Goal: Task Accomplishment & Management: Complete application form

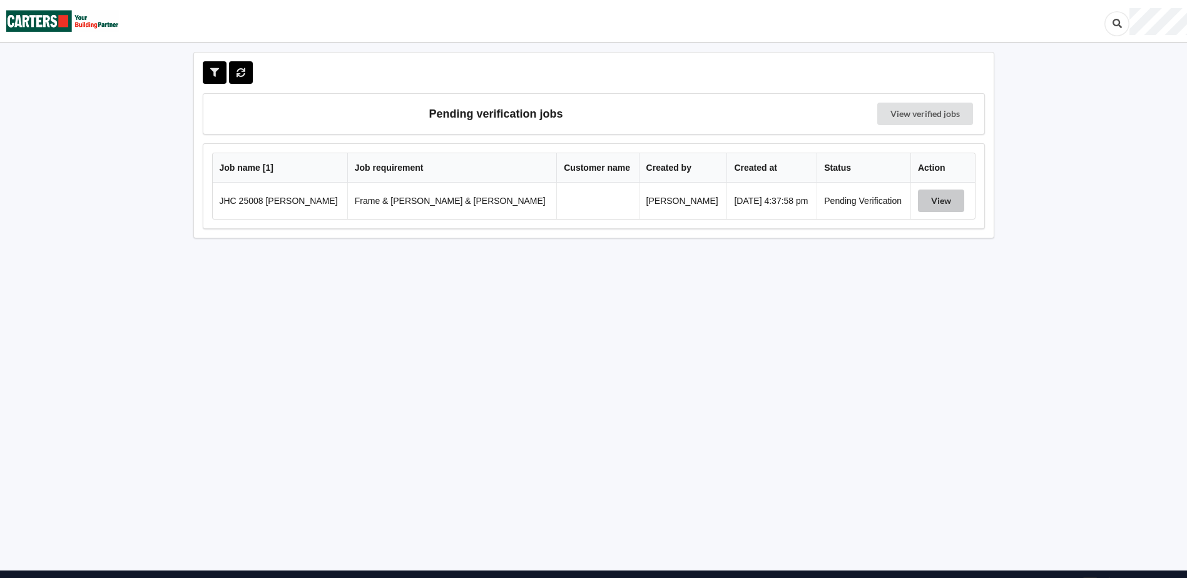
click at [921, 200] on button "View" at bounding box center [941, 201] width 46 height 23
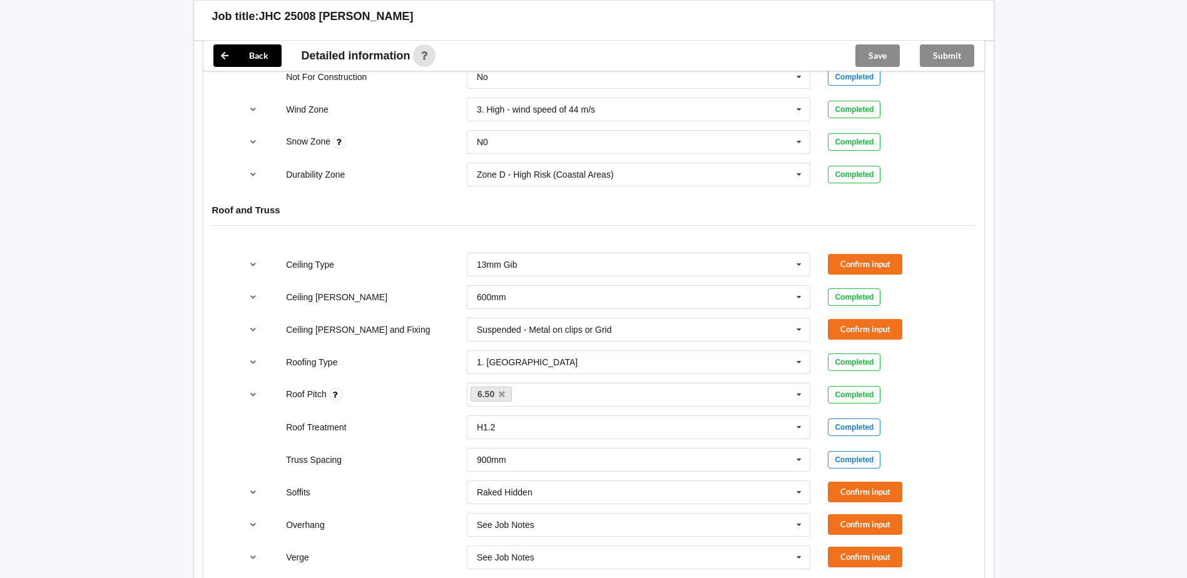
scroll to position [751, 0]
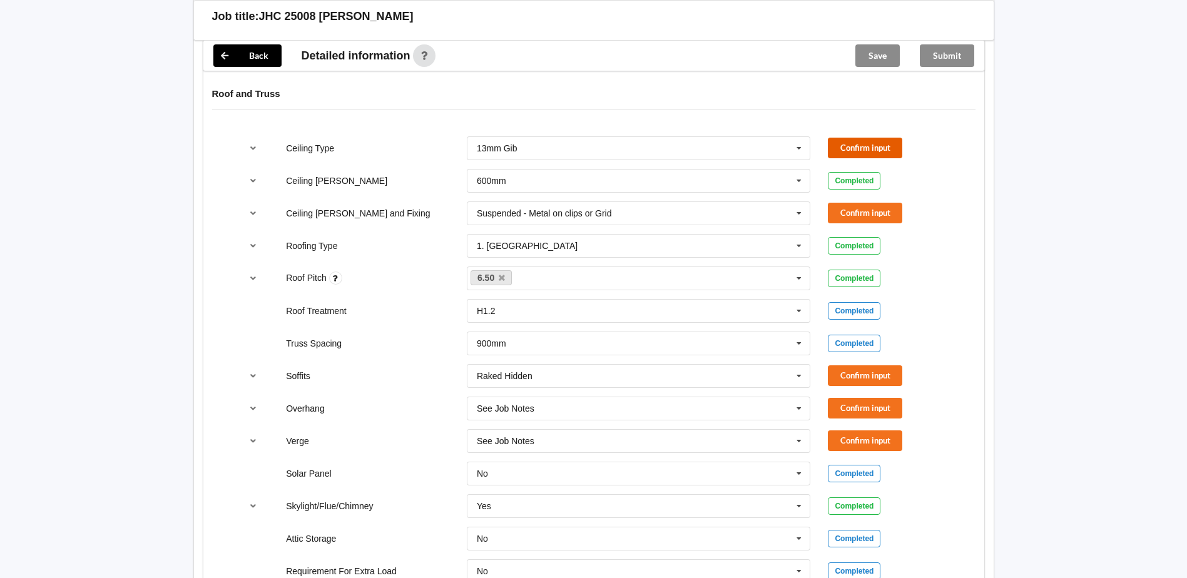
click at [867, 138] on button "Confirm input" at bounding box center [865, 148] width 74 height 21
click at [874, 203] on button "Confirm input" at bounding box center [865, 213] width 74 height 21
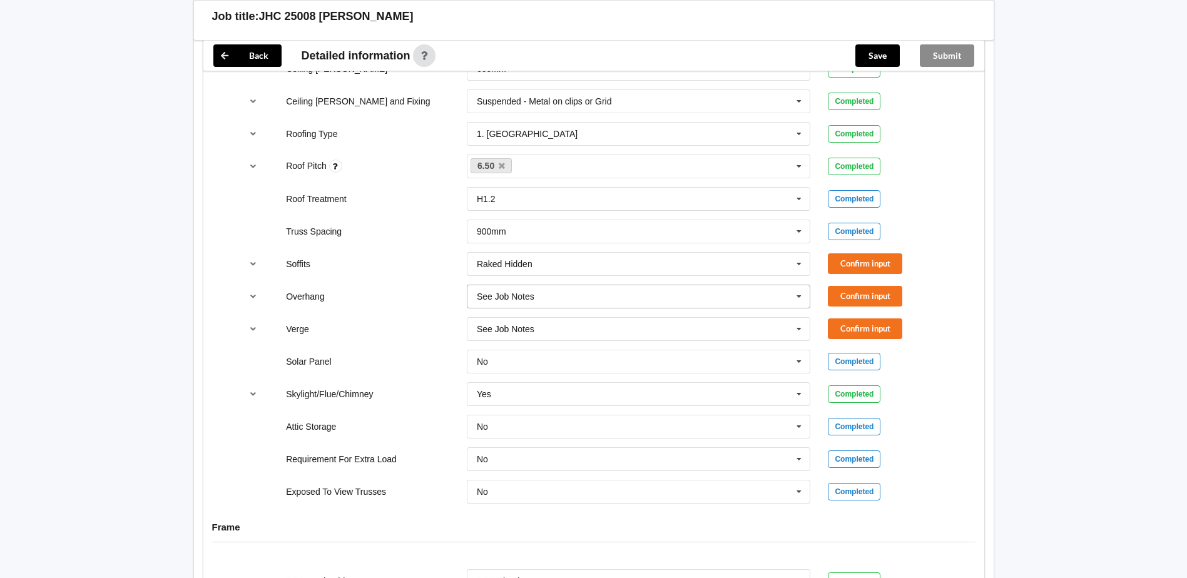
scroll to position [876, 0]
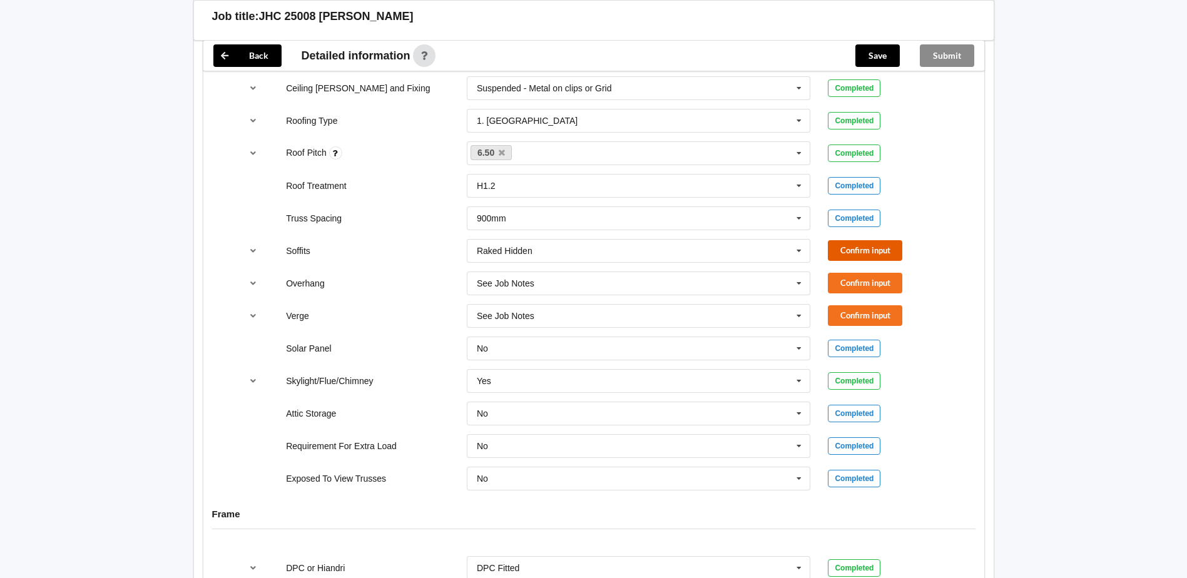
click at [864, 240] on button "Confirm input" at bounding box center [865, 250] width 74 height 21
drag, startPoint x: 787, startPoint y: 273, endPoint x: 794, endPoint y: 272, distance: 7.0
click at [790, 273] on div "See Job Notes See Job Notes 300mm 450mm 600mm 750mm Multiple Values – See As Pe…" at bounding box center [639, 284] width 344 height 24
click at [804, 272] on icon at bounding box center [799, 283] width 19 height 23
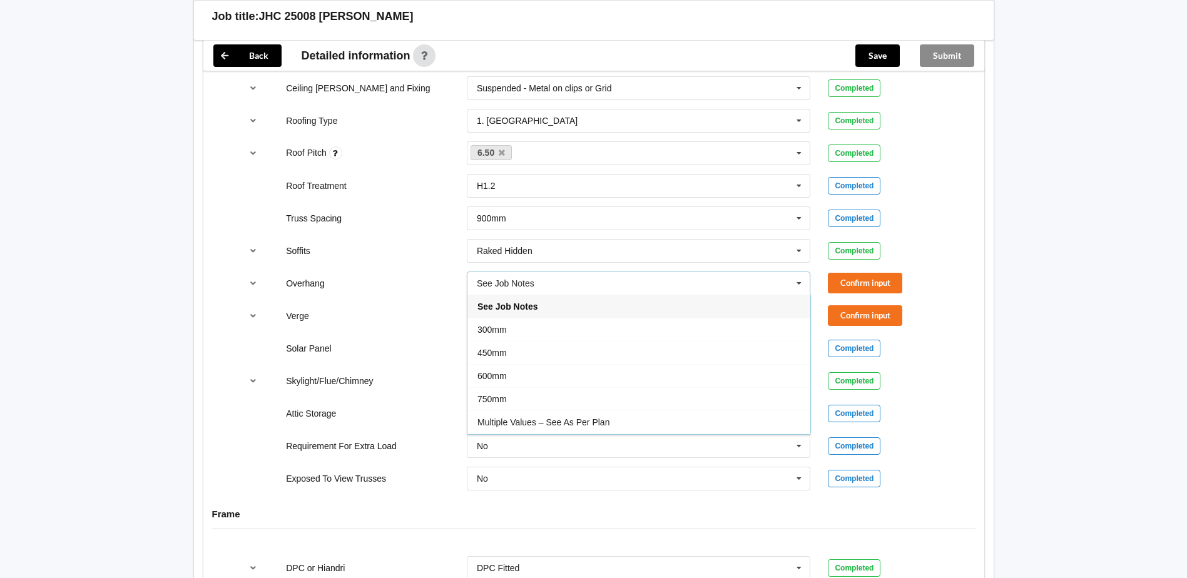
drag, startPoint x: 611, startPoint y: 403, endPoint x: 776, endPoint y: 353, distance: 172.1
click at [616, 411] on div "Multiple Values – See As Per Plan" at bounding box center [639, 422] width 343 height 23
click at [804, 305] on icon at bounding box center [799, 316] width 19 height 23
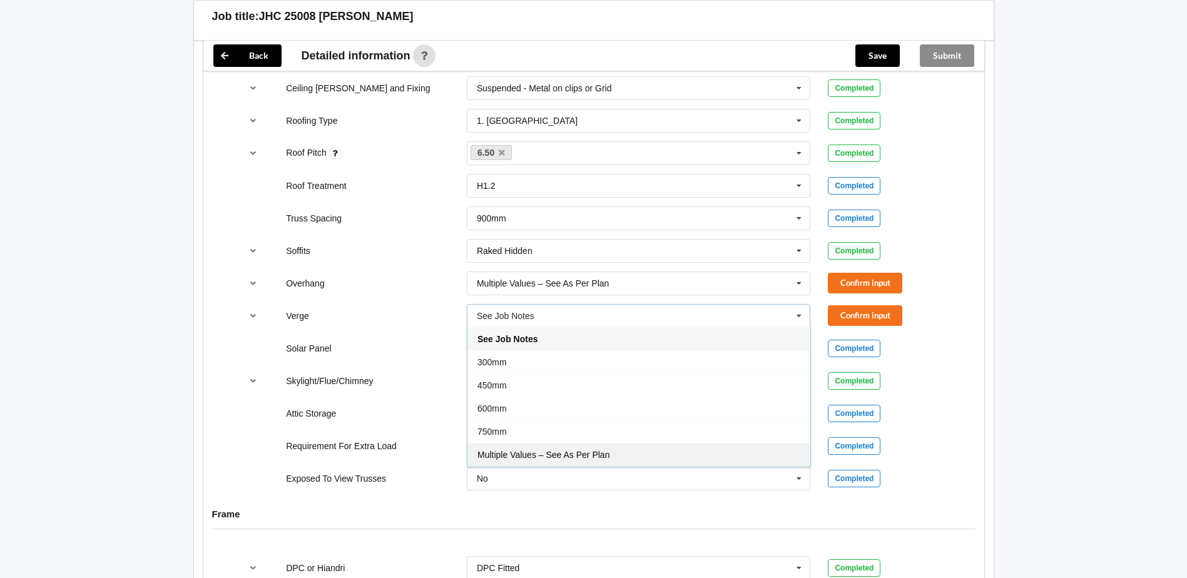
click at [680, 445] on div "Multiple Values – See As Per Plan" at bounding box center [639, 454] width 343 height 23
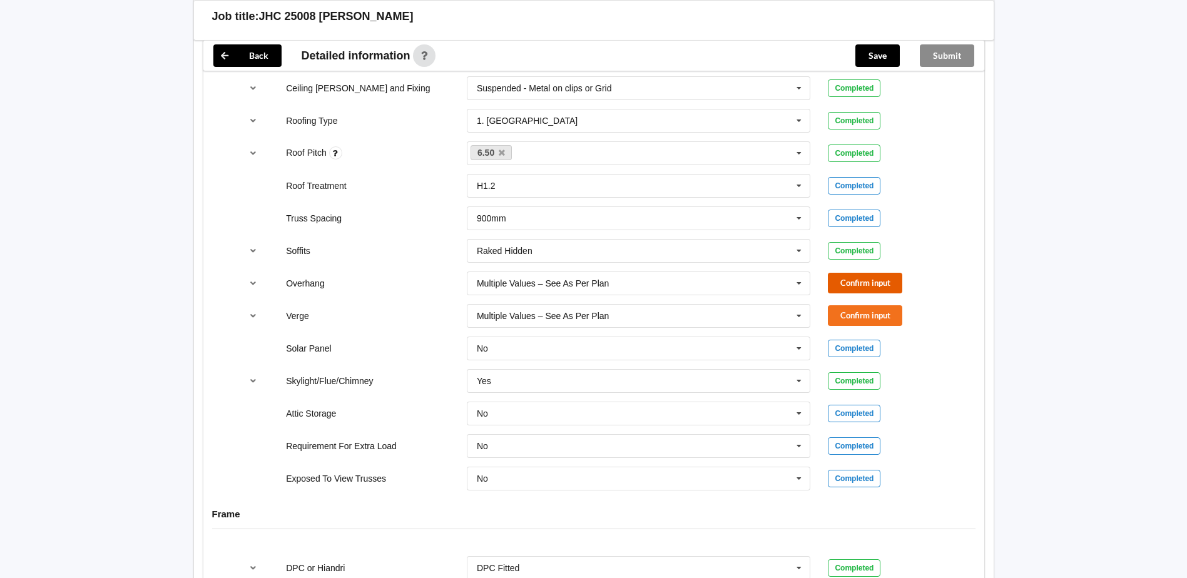
click at [857, 273] on button "Confirm input" at bounding box center [865, 283] width 74 height 21
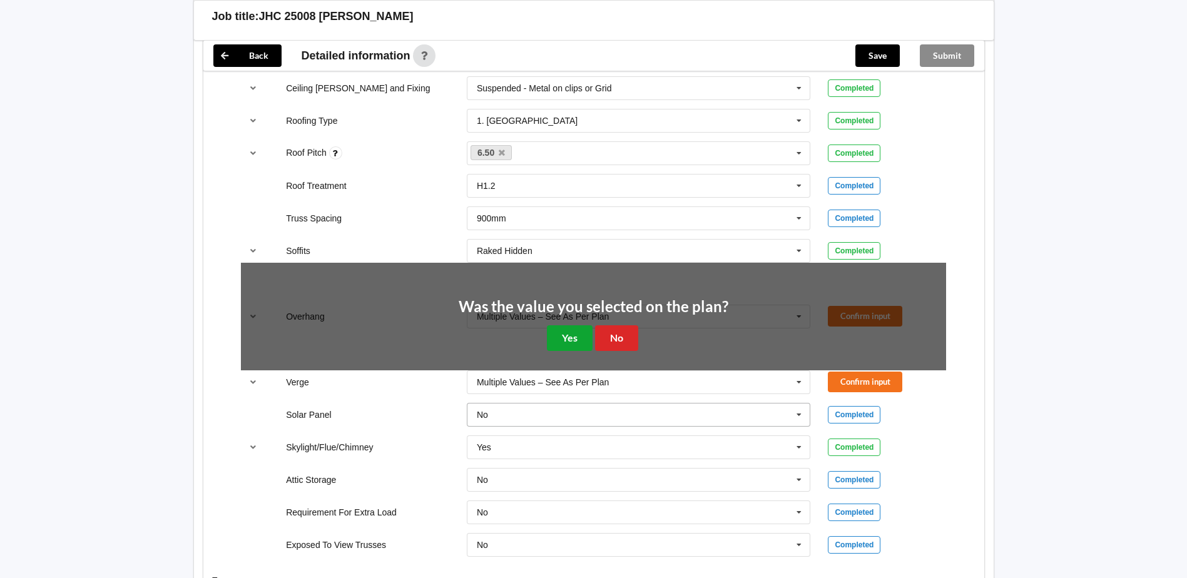
drag, startPoint x: 568, startPoint y: 330, endPoint x: 583, endPoint y: 333, distance: 15.2
click at [568, 330] on button "Yes" at bounding box center [570, 338] width 46 height 26
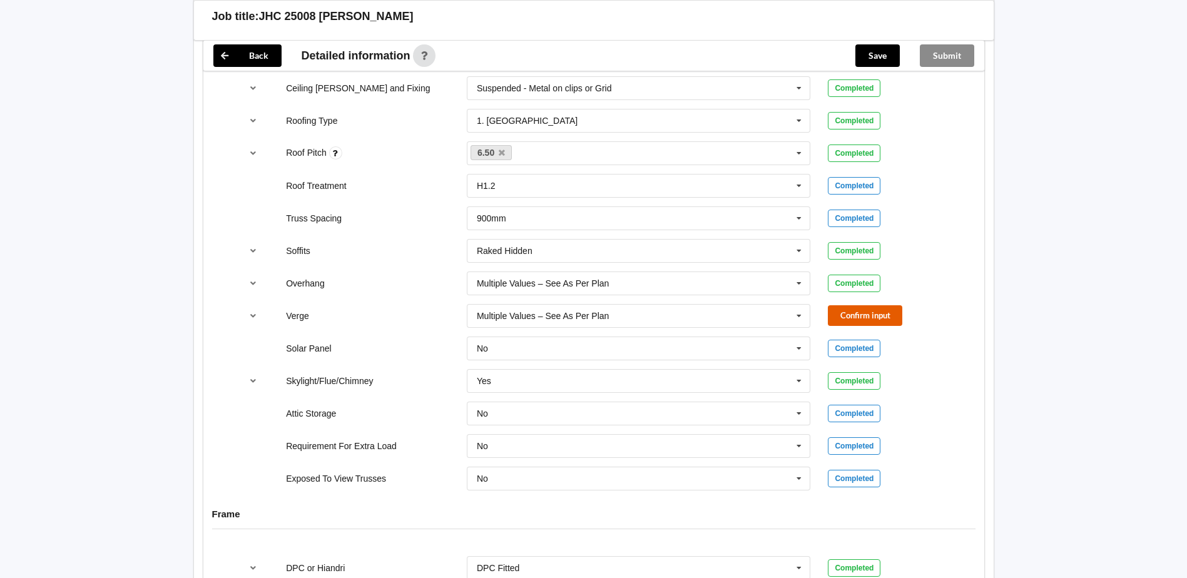
click at [871, 305] on button "Confirm input" at bounding box center [865, 315] width 74 height 21
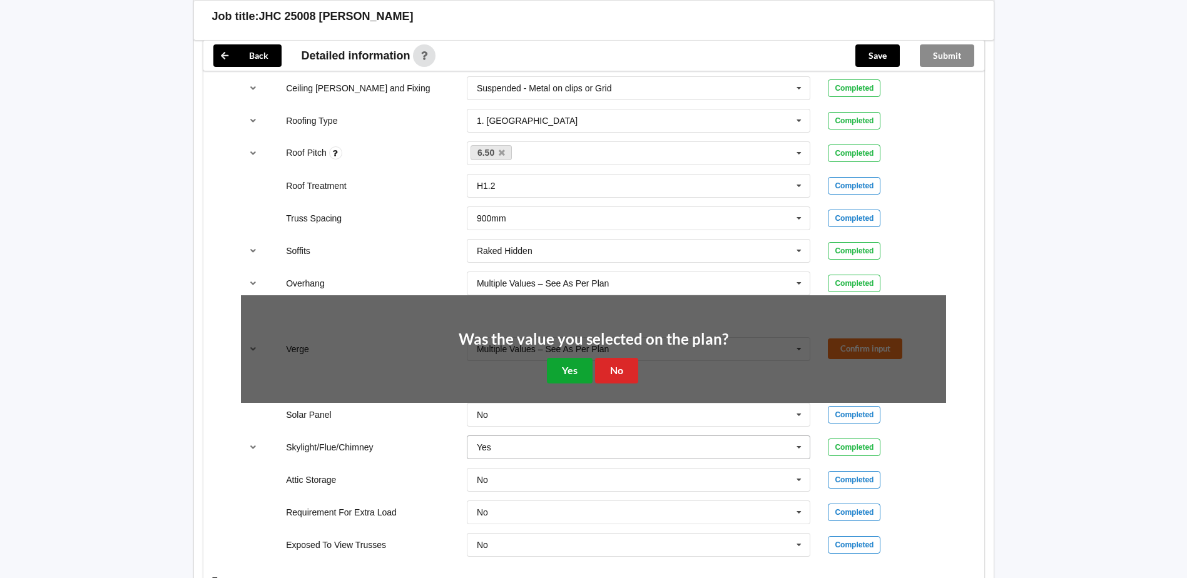
click at [561, 364] on button "Yes" at bounding box center [570, 371] width 46 height 26
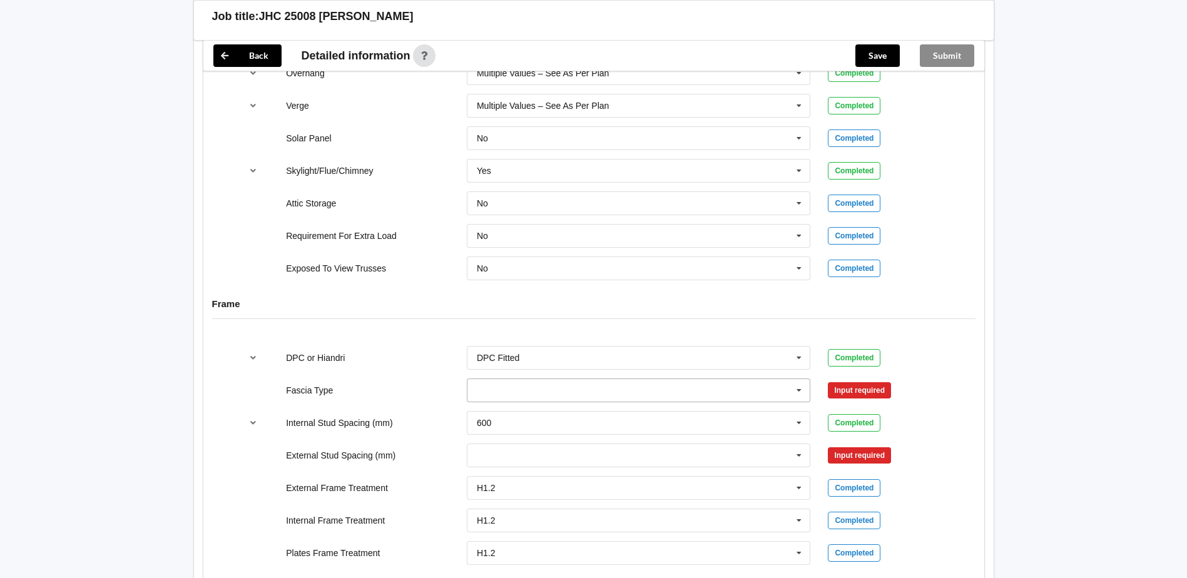
scroll to position [1189, 0]
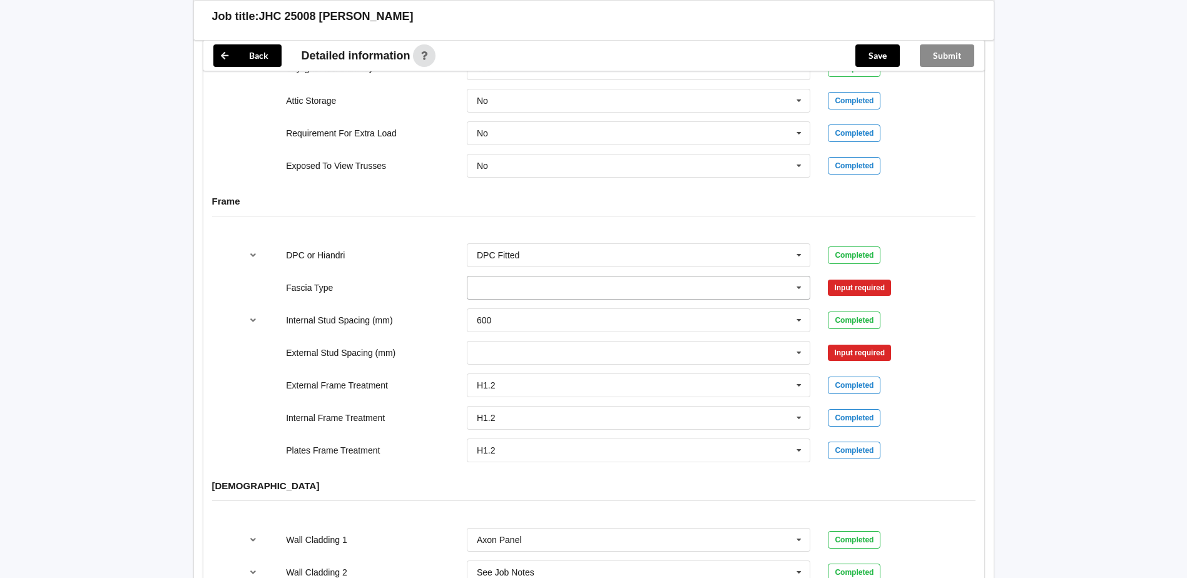
click at [620, 277] on input "text" at bounding box center [639, 288] width 343 height 23
click at [598, 307] on div "Bildon" at bounding box center [639, 310] width 343 height 23
click at [580, 277] on input "text" at bounding box center [639, 288] width 343 height 23
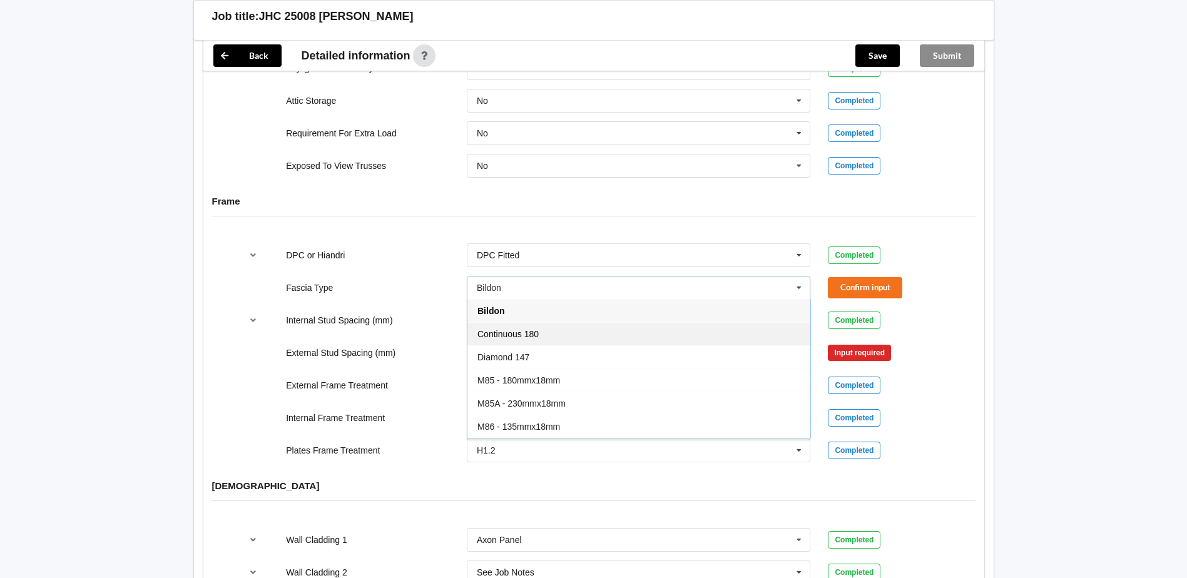
click at [521, 329] on span "Continuous 180" at bounding box center [508, 334] width 61 height 10
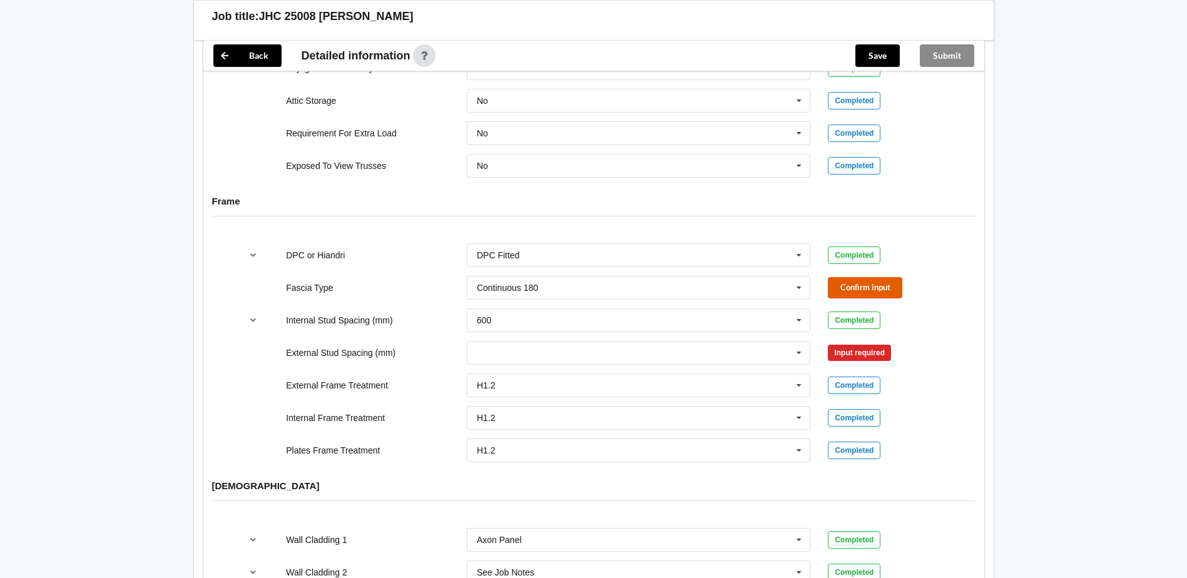
click at [877, 280] on button "Confirm input" at bounding box center [865, 287] width 74 height 21
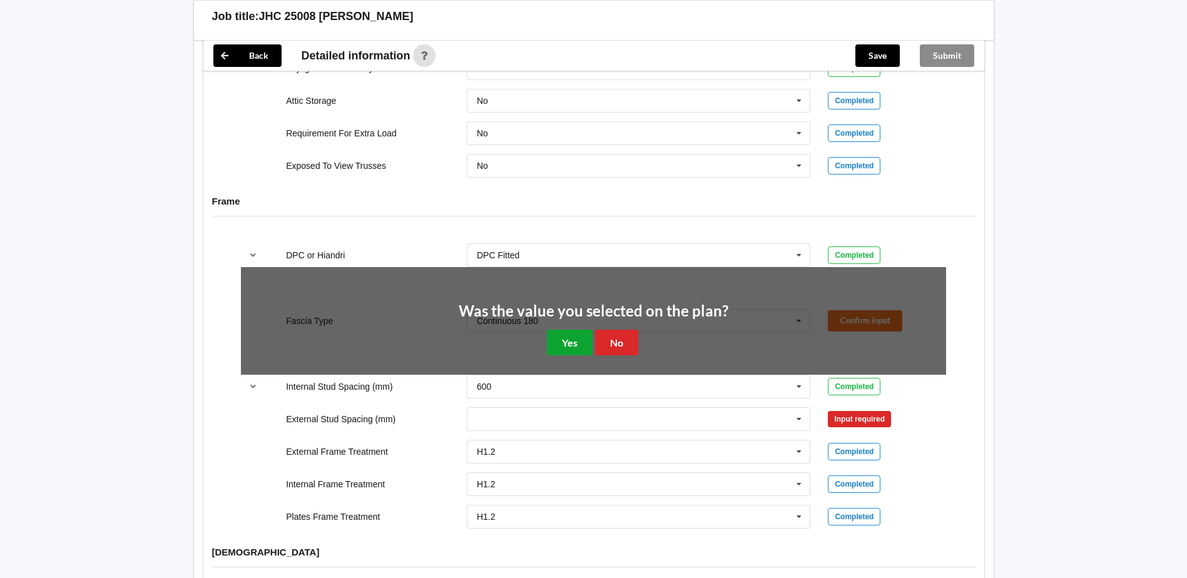
click at [561, 330] on button "Yes" at bounding box center [570, 343] width 46 height 26
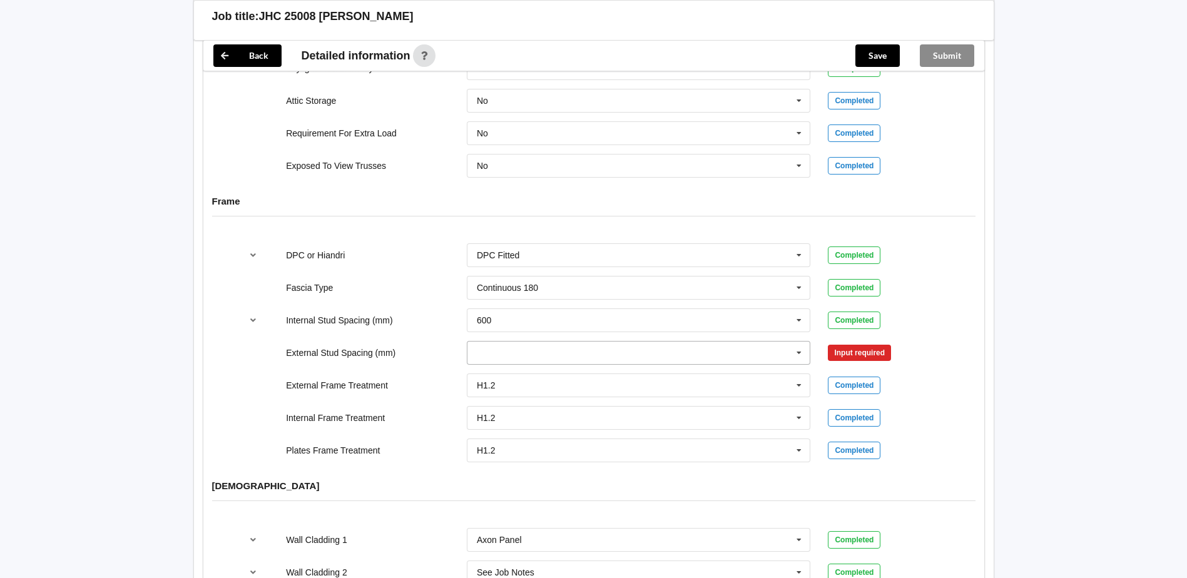
click at [799, 343] on icon at bounding box center [799, 353] width 19 height 23
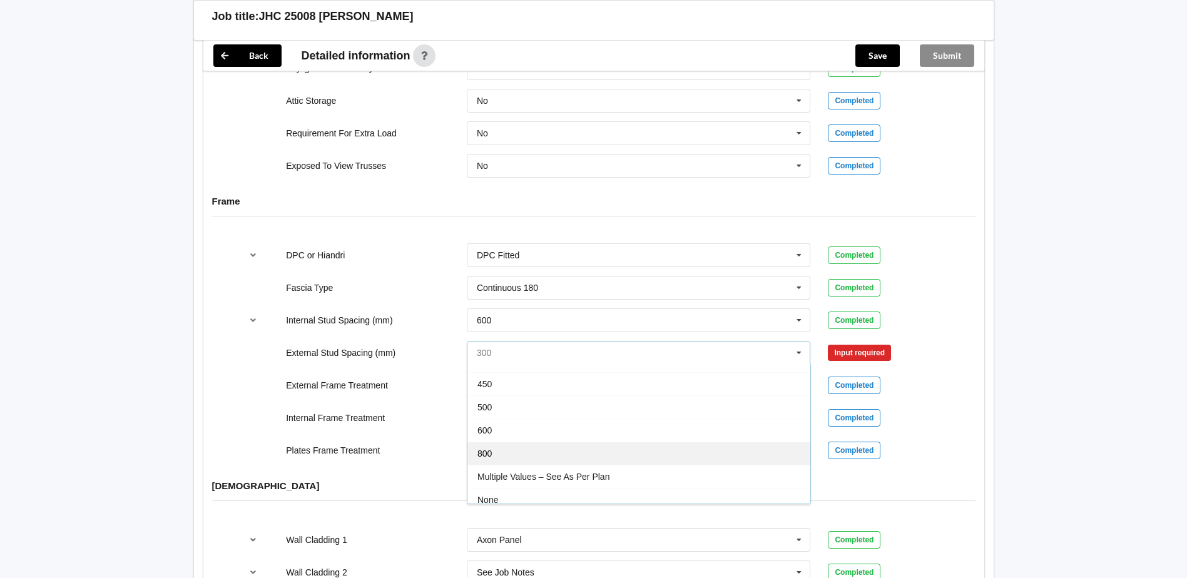
scroll to position [69, 0]
click at [575, 441] on span "Multiple Values – See As Per Plan" at bounding box center [544, 446] width 132 height 10
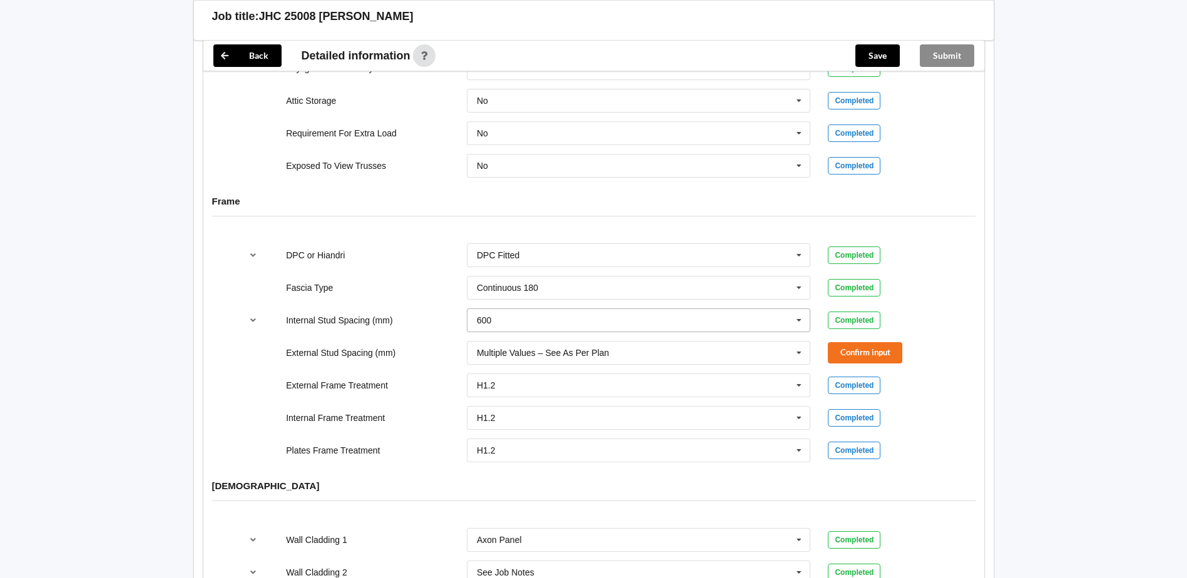
click at [579, 309] on input "text" at bounding box center [639, 320] width 343 height 23
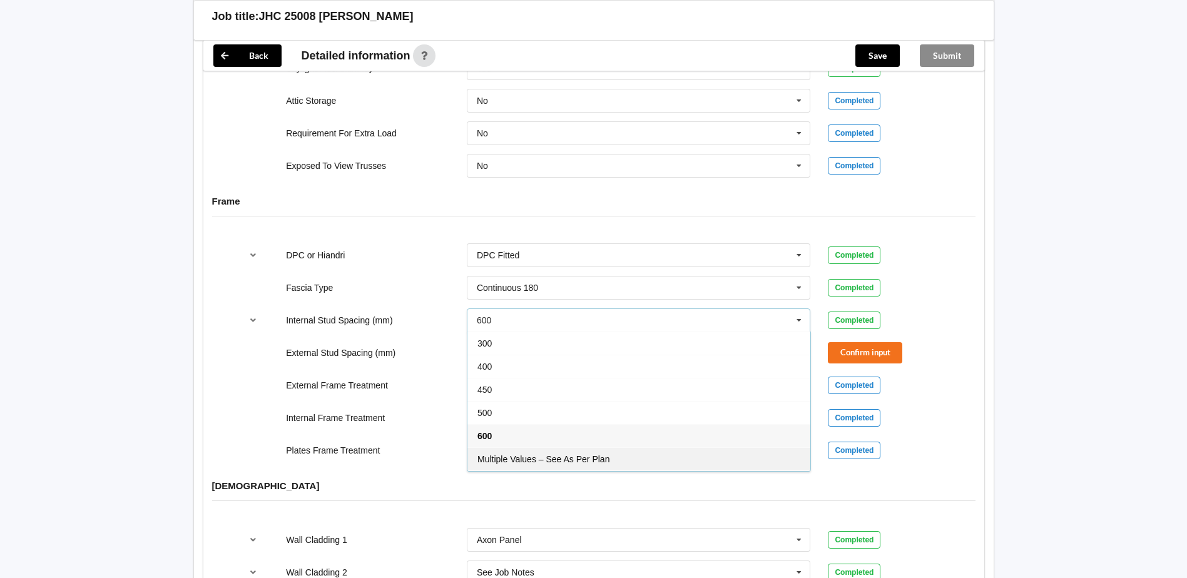
drag, startPoint x: 580, startPoint y: 438, endPoint x: 594, endPoint y: 429, distance: 16.9
click at [581, 447] on div "Multiple Values – See As Per Plan" at bounding box center [639, 458] width 343 height 23
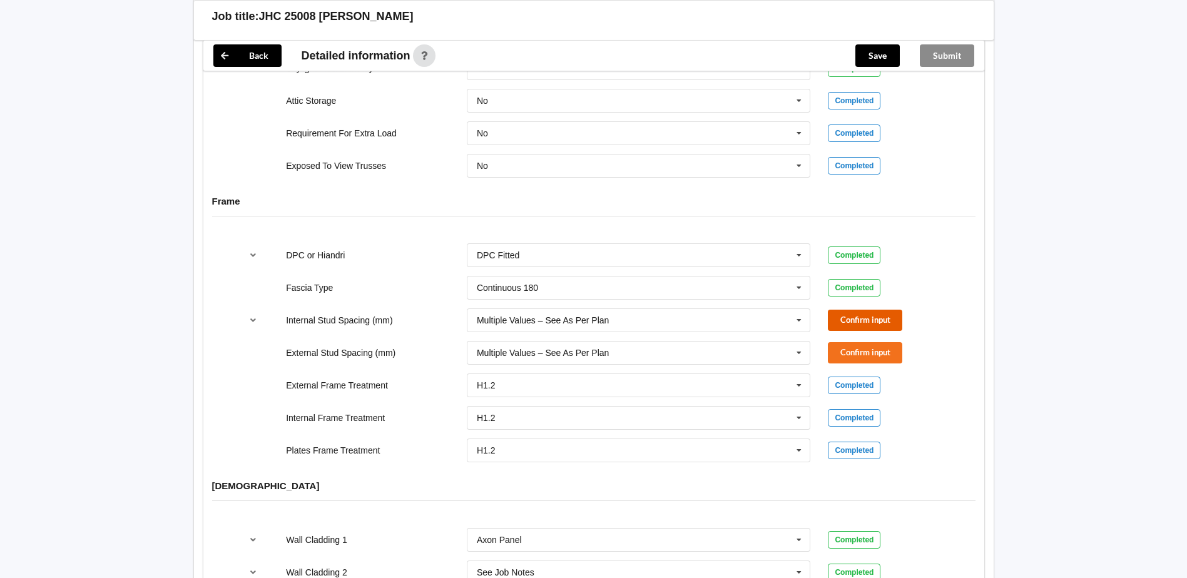
click at [847, 310] on button "Confirm input" at bounding box center [865, 320] width 74 height 21
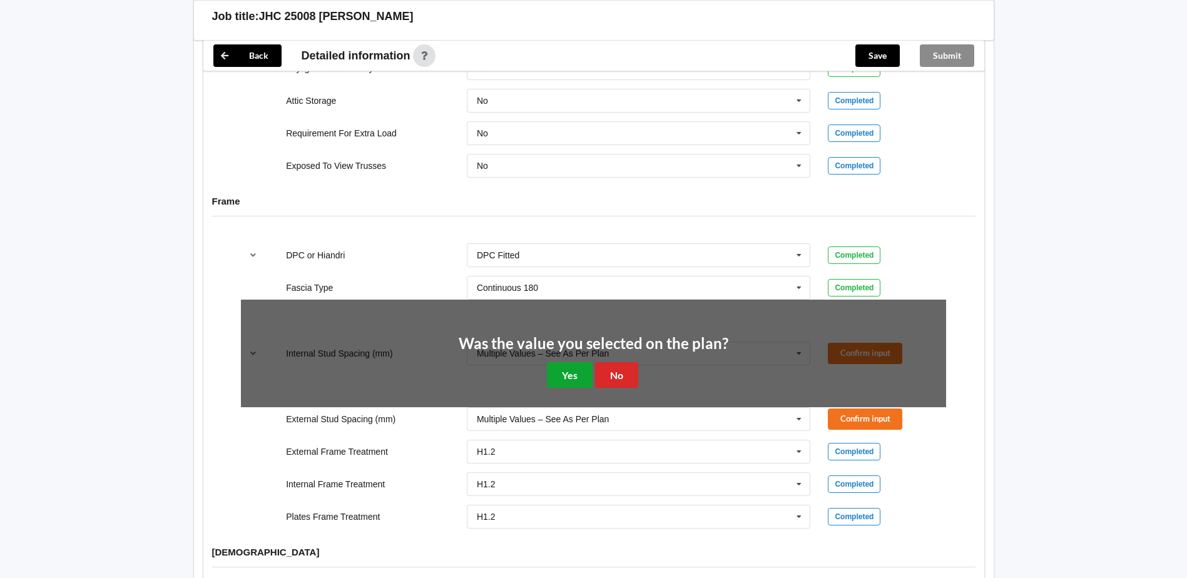
click at [563, 362] on button "Yes" at bounding box center [570, 375] width 46 height 26
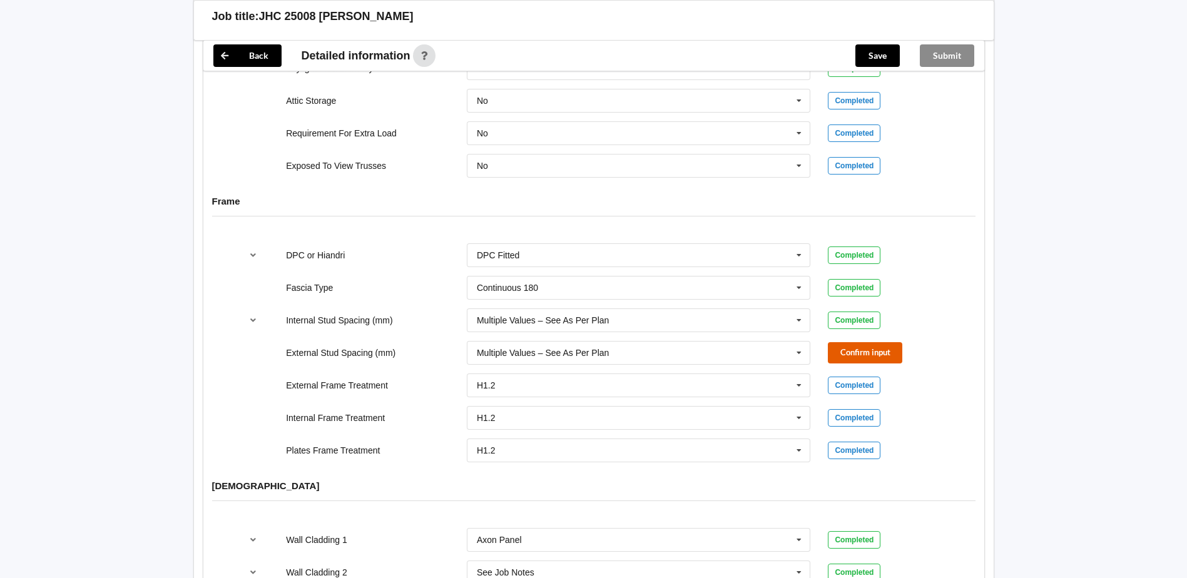
click at [845, 342] on button "Confirm input" at bounding box center [865, 352] width 74 height 21
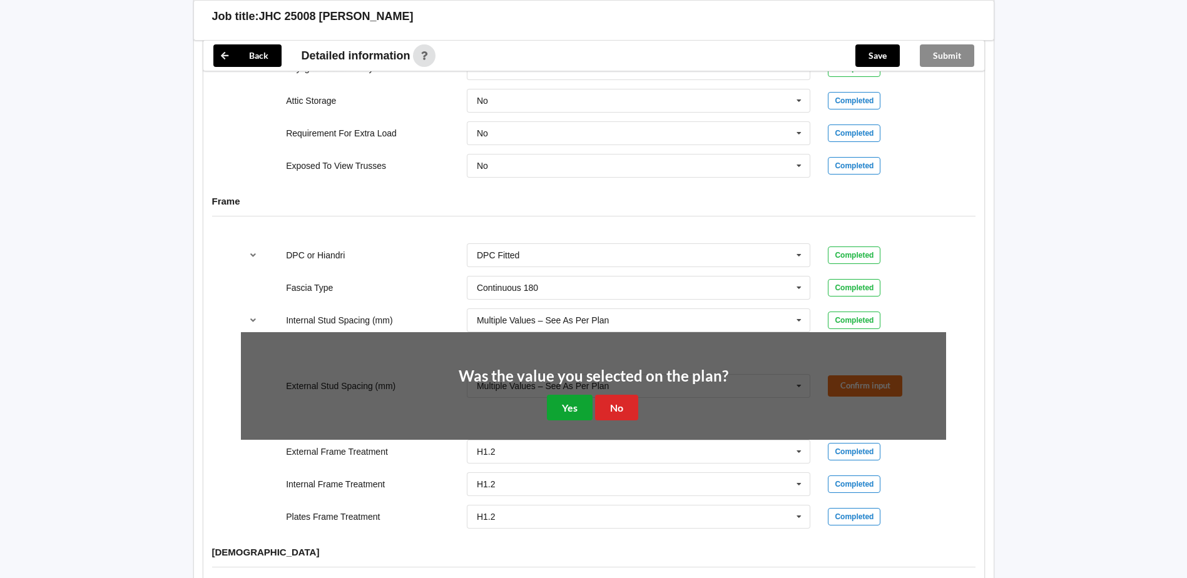
click at [570, 398] on button "Yes" at bounding box center [570, 408] width 46 height 26
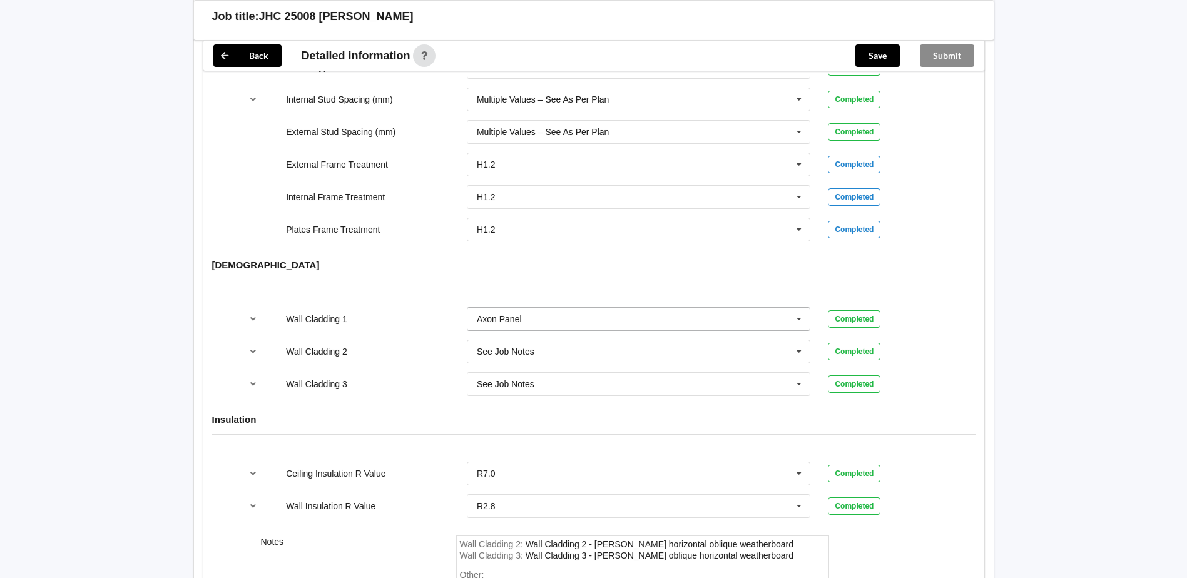
scroll to position [1440, 0]
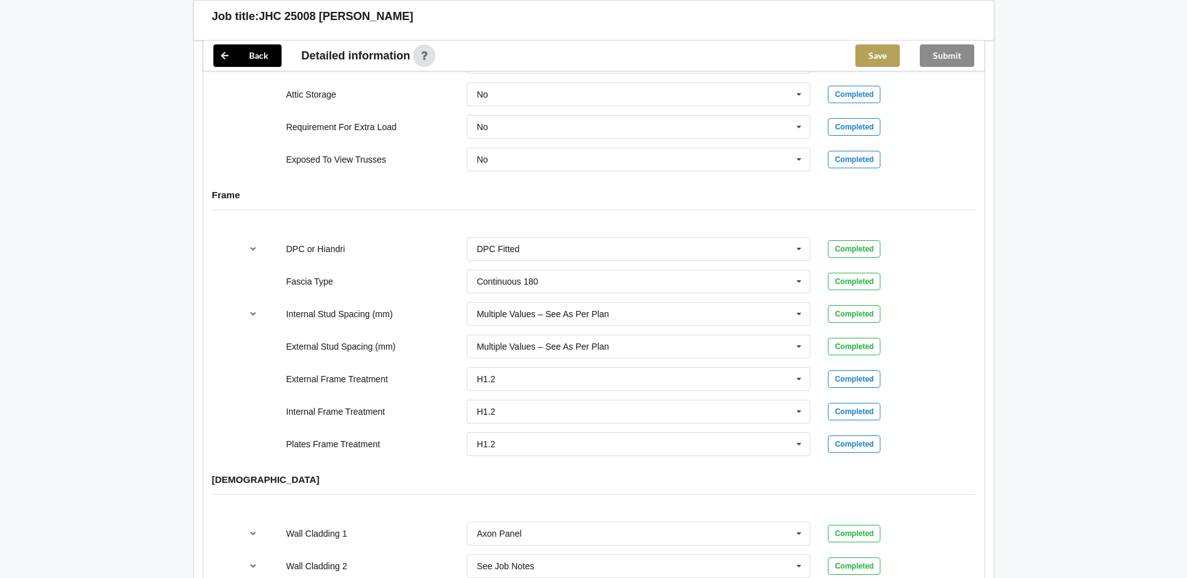
click at [876, 55] on button "Save" at bounding box center [878, 55] width 44 height 23
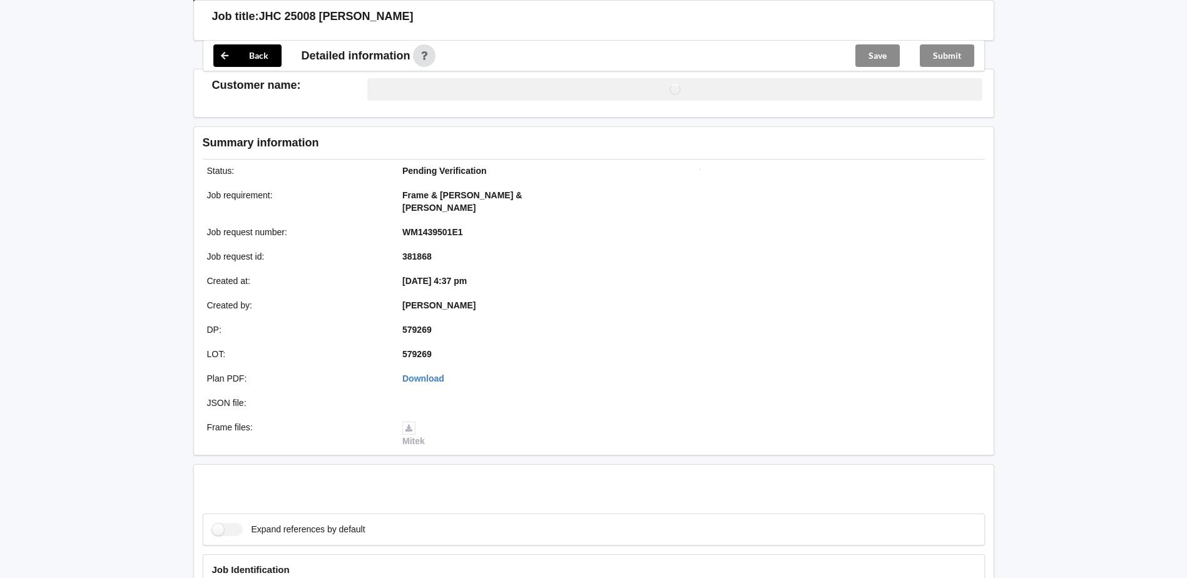
scroll to position [1195, 0]
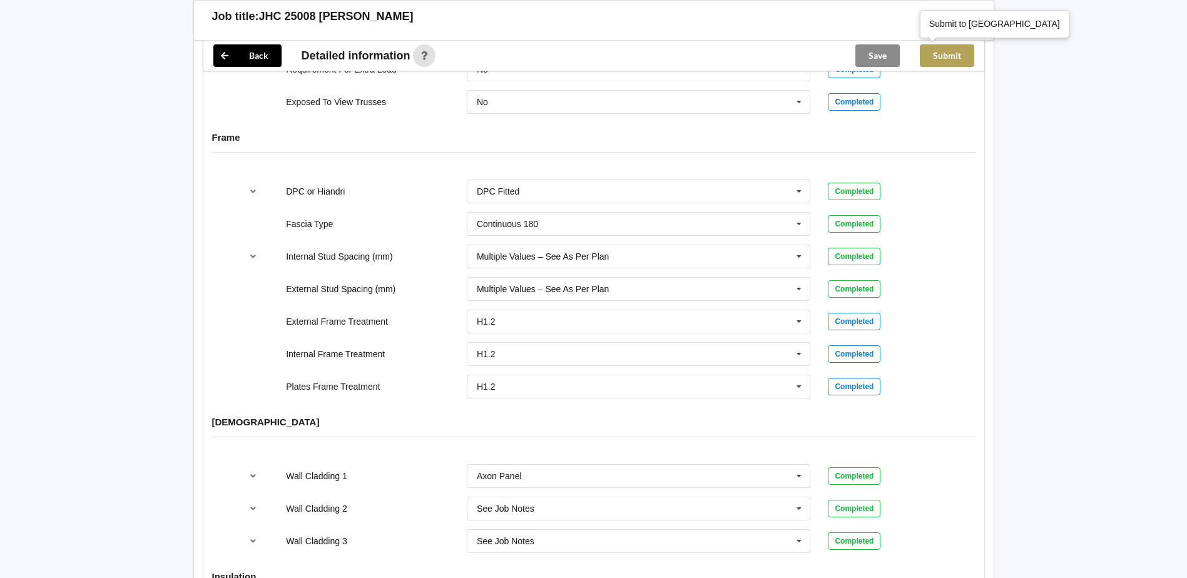
click at [951, 57] on button "Submit" at bounding box center [947, 55] width 54 height 23
